Goal: Navigation & Orientation: Find specific page/section

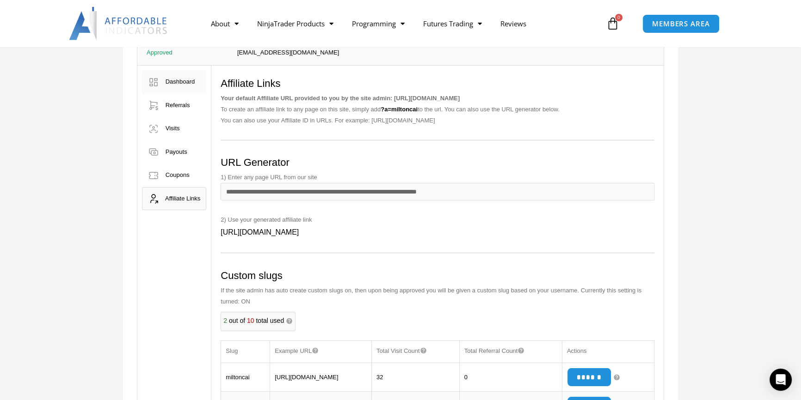
click at [188, 82] on span "Dashboard" at bounding box center [181, 81] width 30 height 7
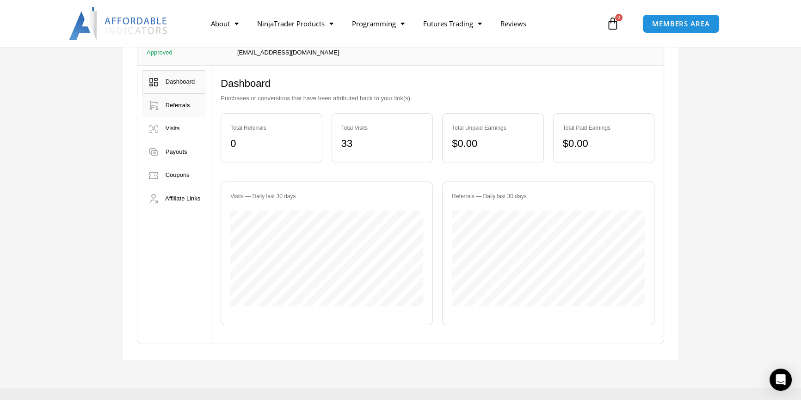
click at [188, 106] on span "Referrals" at bounding box center [178, 105] width 25 height 7
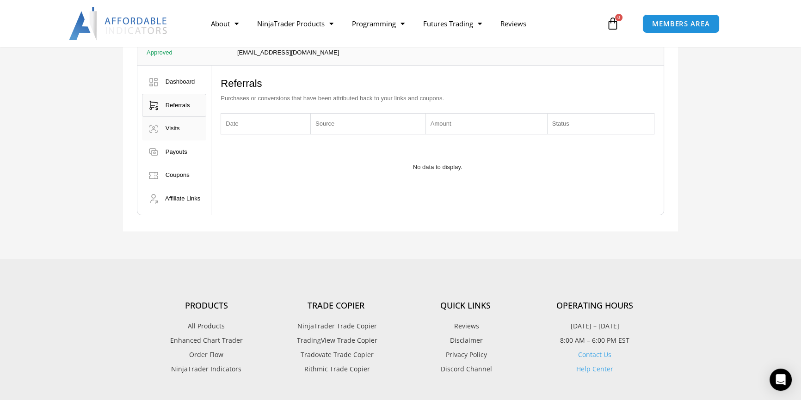
click at [181, 125] on link "Visits" at bounding box center [174, 129] width 64 height 24
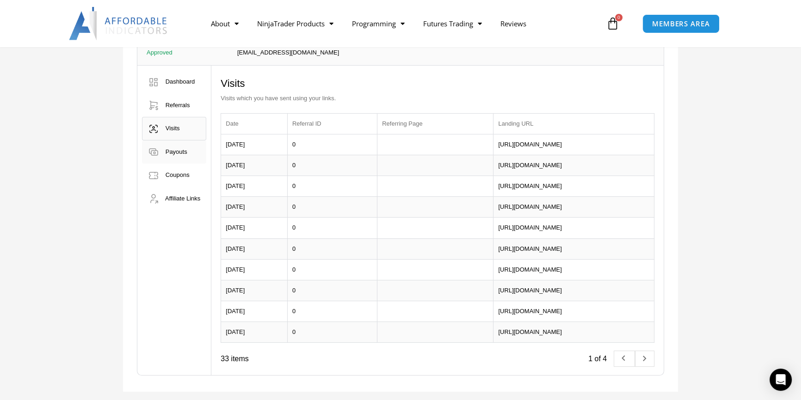
click at [180, 151] on span "Payouts" at bounding box center [177, 151] width 22 height 7
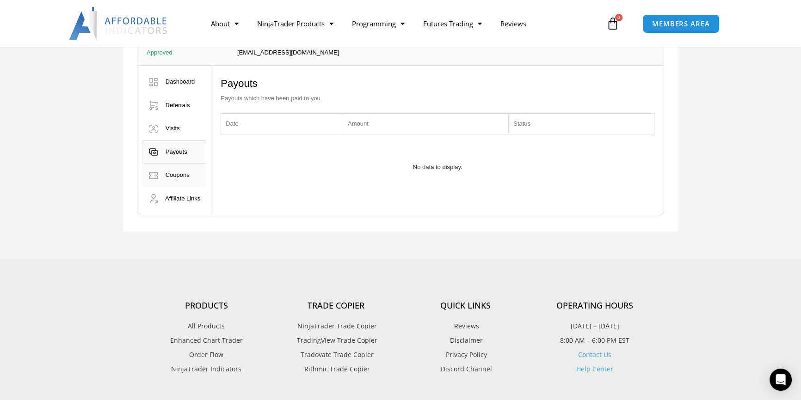
click at [176, 176] on span "Coupons" at bounding box center [178, 175] width 24 height 7
click at [176, 197] on span "Affiliate Links" at bounding box center [182, 198] width 35 height 7
